Goal: Check status

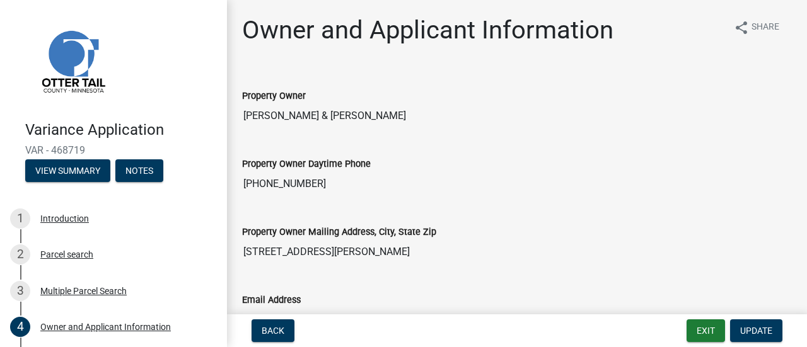
scroll to position [126, 0]
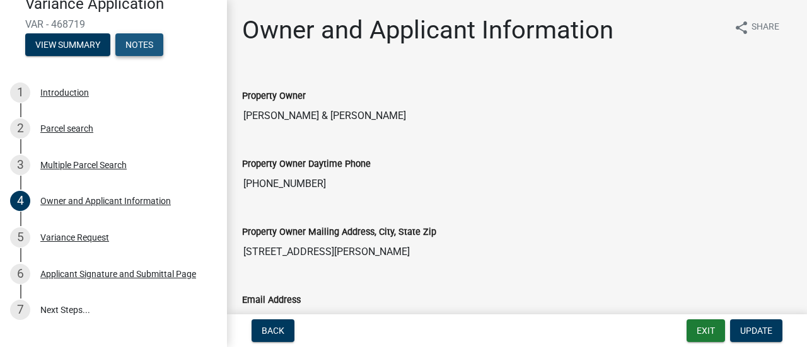
click at [139, 38] on button "Notes" at bounding box center [139, 44] width 48 height 23
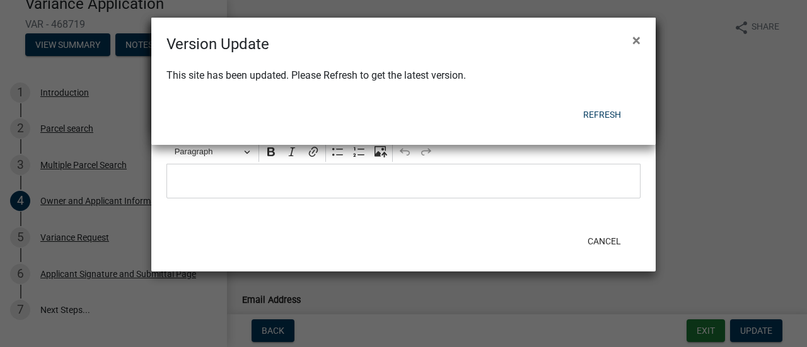
click at [606, 113] on div "Version Update × This site has been updated. Please Refresh to get the latest v…" at bounding box center [403, 81] width 504 height 127
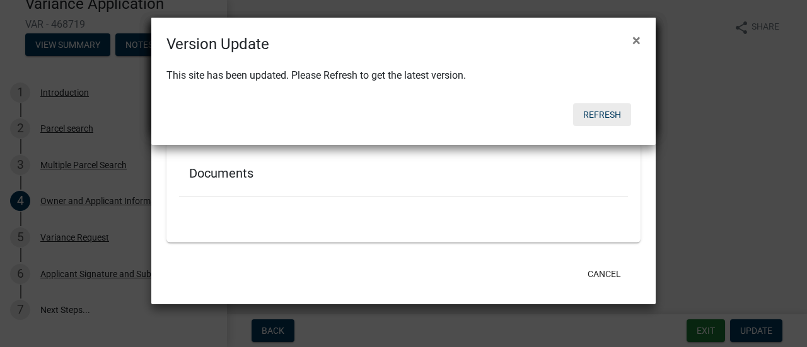
click at [603, 117] on button "Refresh" at bounding box center [602, 114] width 58 height 23
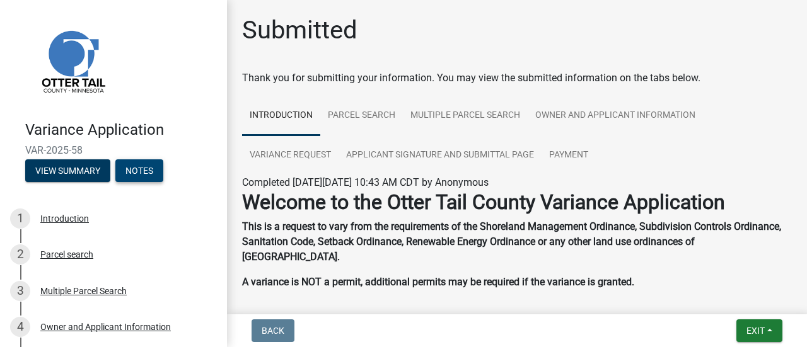
click at [145, 168] on button "Notes" at bounding box center [139, 171] width 48 height 23
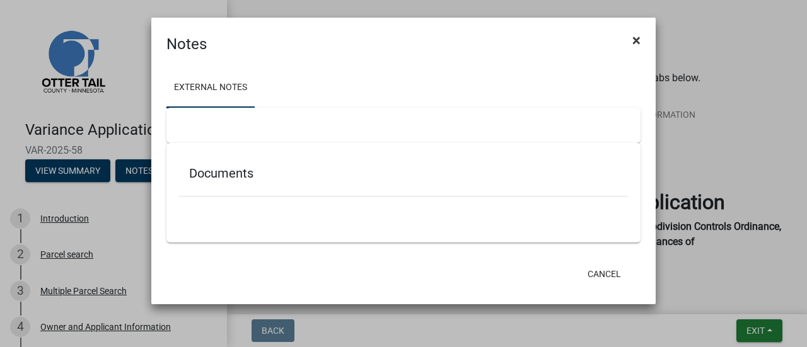
click at [640, 39] on span "×" at bounding box center [636, 41] width 8 height 18
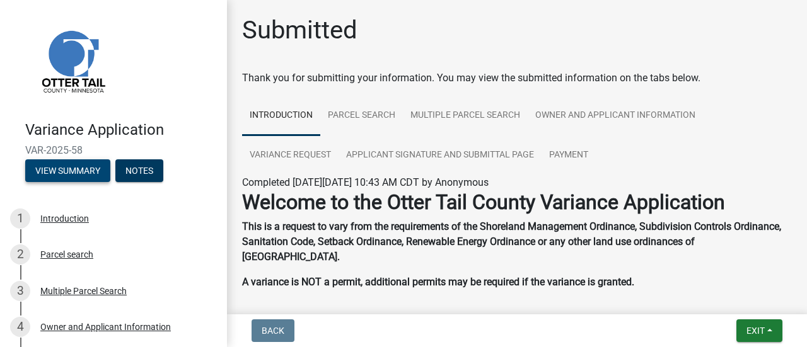
click at [67, 177] on button "View Summary" at bounding box center [67, 171] width 85 height 23
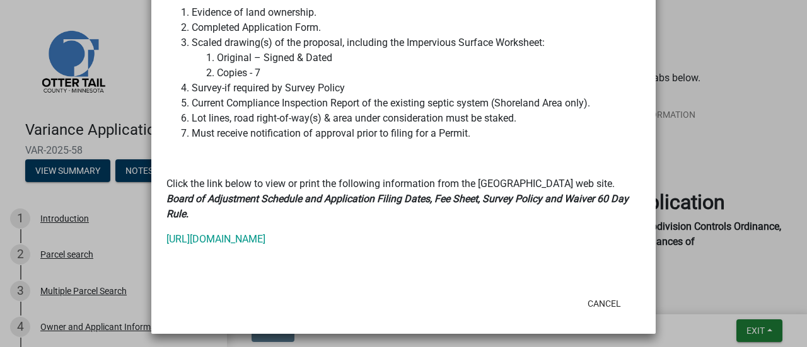
scroll to position [528, 0]
